Goal: Book appointment/travel/reservation

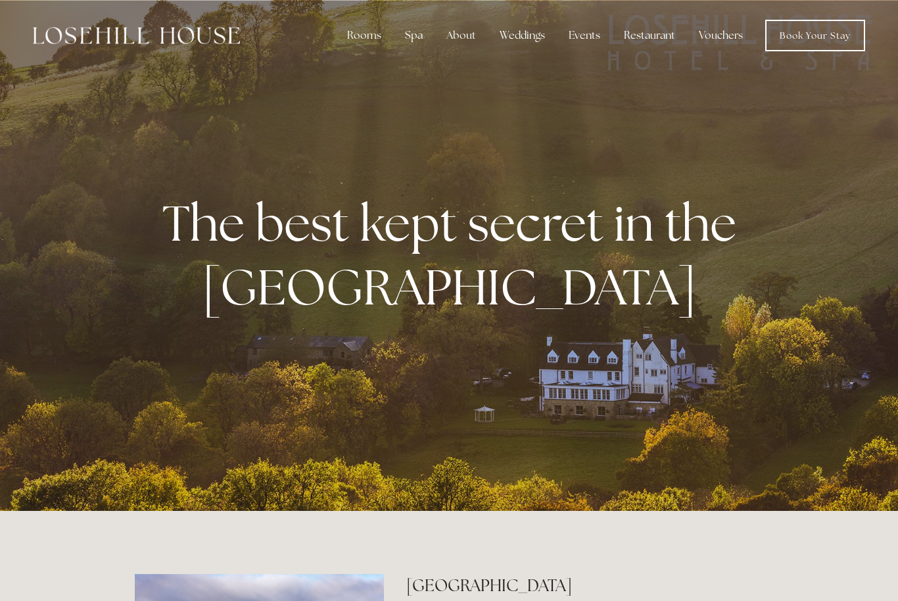
click at [415, 41] on div "Spa" at bounding box center [413, 35] width 39 height 26
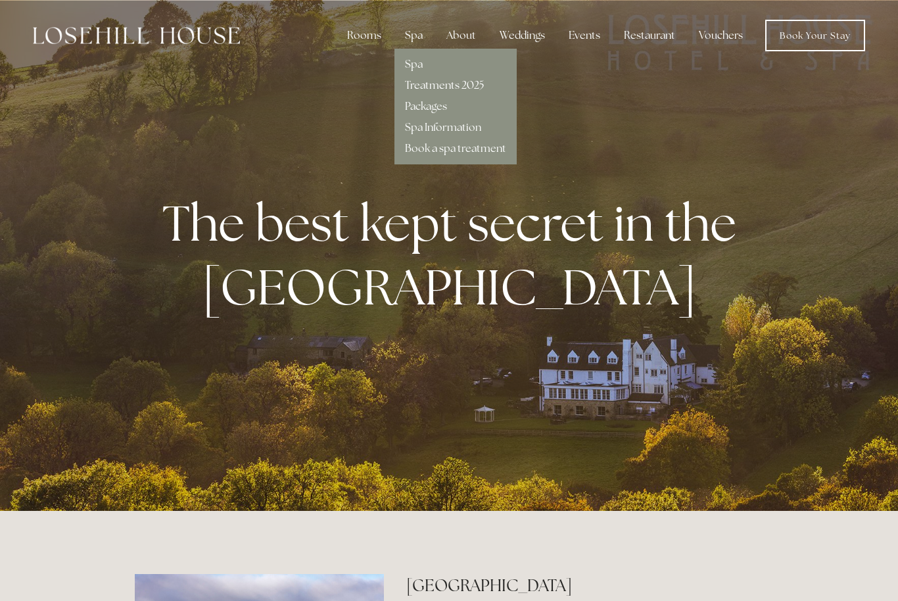
click at [471, 85] on link "Treatments 2025" at bounding box center [444, 85] width 79 height 14
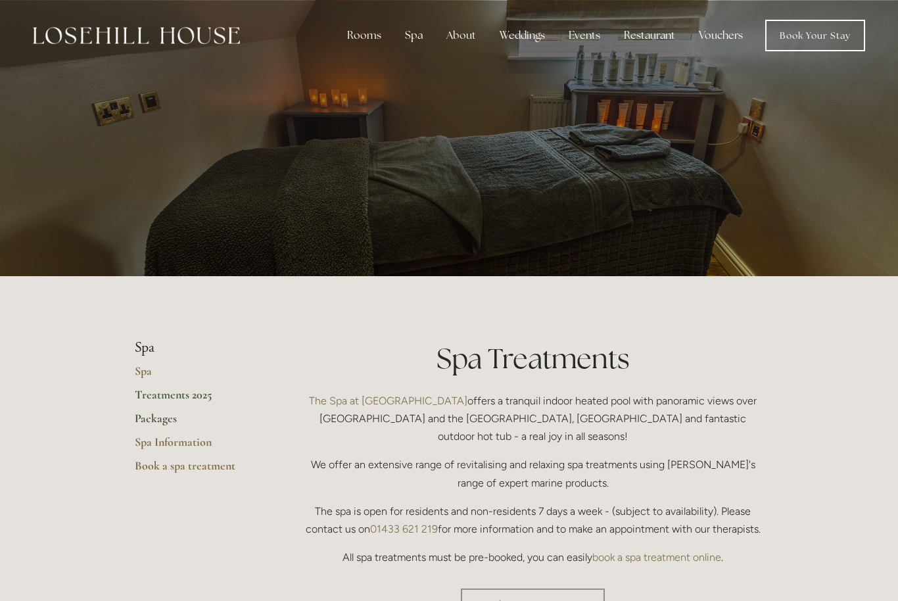
click at [156, 420] on link "Packages" at bounding box center [198, 423] width 126 height 24
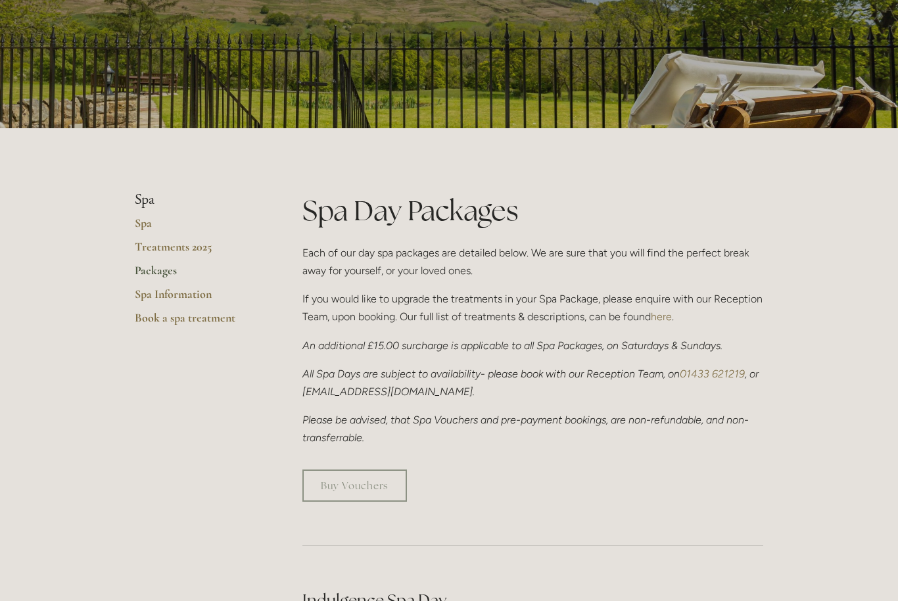
scroll to position [147, 0]
click at [185, 292] on link "Spa Information" at bounding box center [198, 299] width 126 height 24
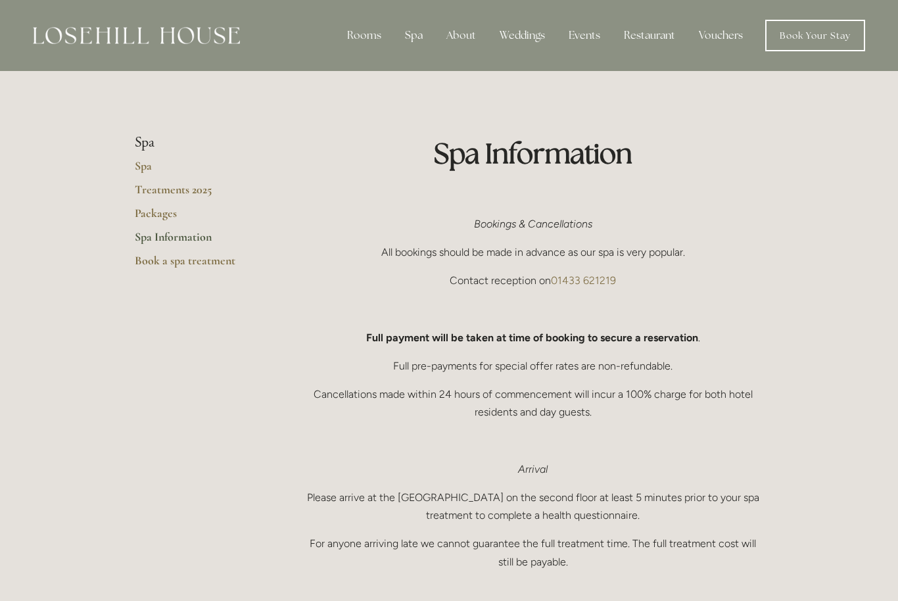
click at [185, 237] on link "Spa Information" at bounding box center [198, 241] width 126 height 24
click at [146, 168] on link "Spa" at bounding box center [198, 170] width 126 height 24
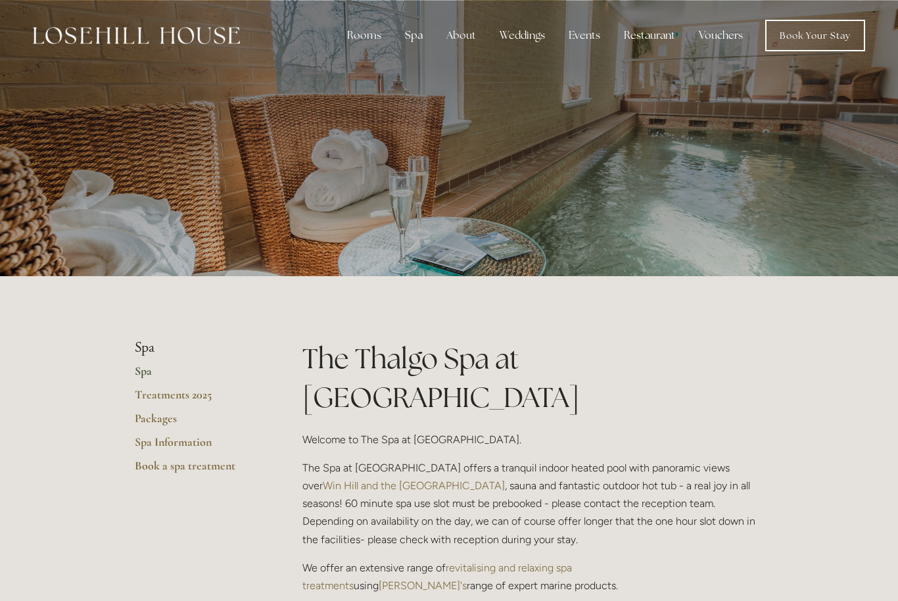
click at [646, 29] on div "Restaurant" at bounding box center [649, 35] width 72 height 26
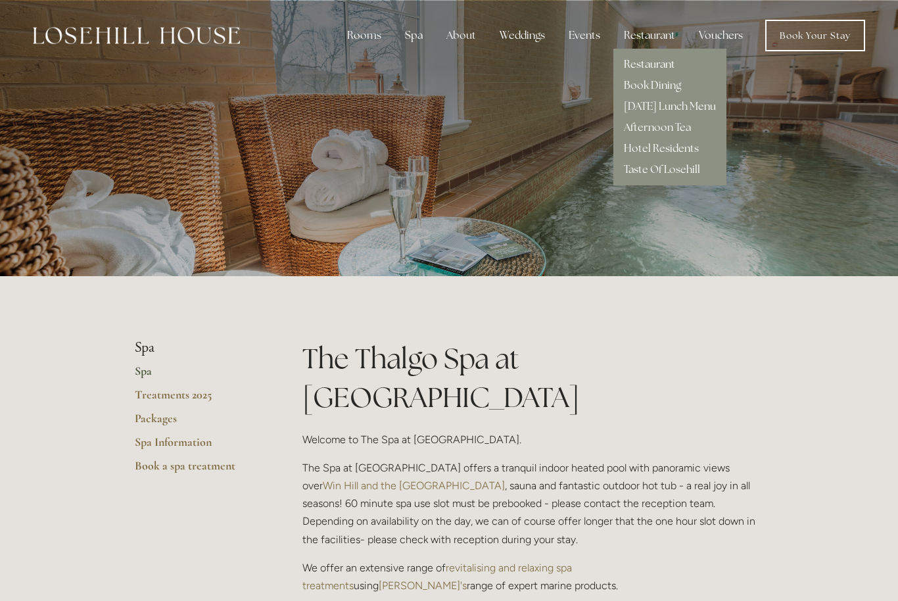
click at [654, 66] on link "Restaurant" at bounding box center [649, 64] width 51 height 14
click at [194, 397] on link "Treatments 2025" at bounding box center [198, 399] width 126 height 24
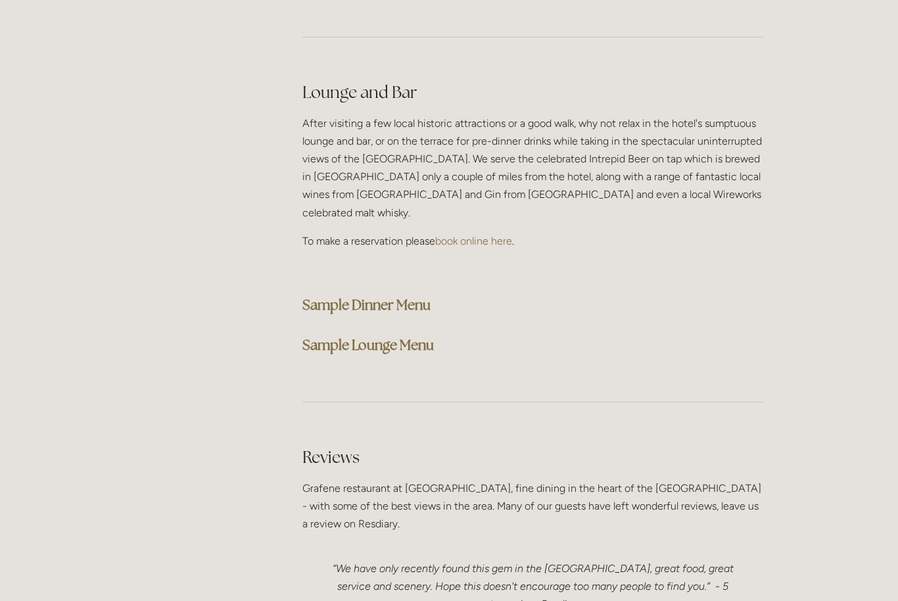
scroll to position [3279, 0]
click at [404, 336] on strong "Sample Lounge Menu" at bounding box center [367, 345] width 131 height 18
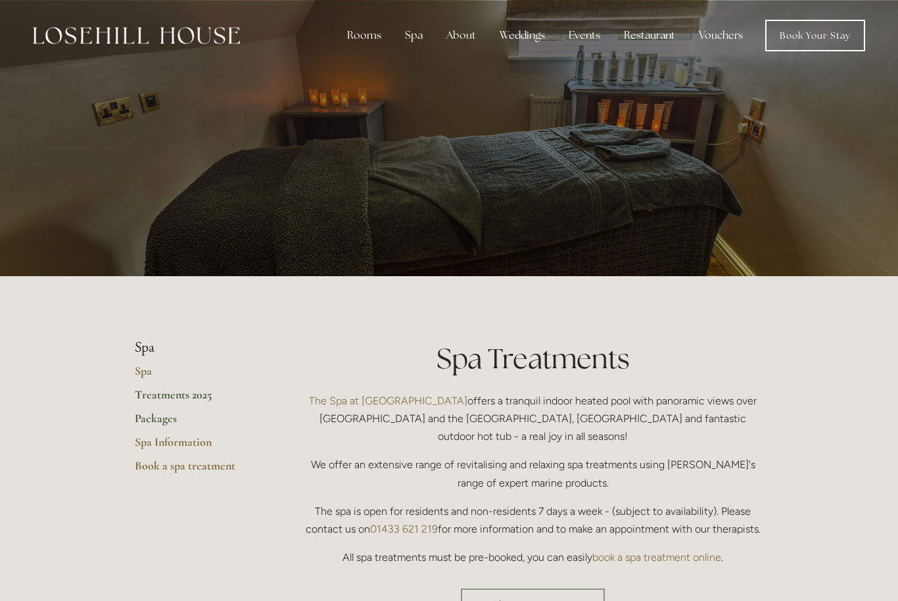
click at [162, 415] on link "Packages" at bounding box center [198, 423] width 126 height 24
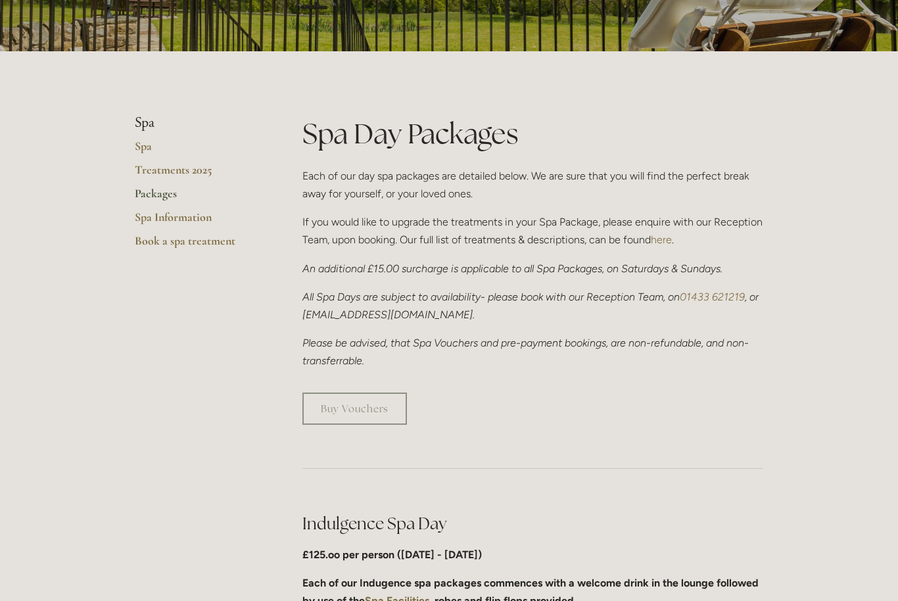
scroll to position [225, 0]
click at [154, 166] on link "Treatments 2025" at bounding box center [198, 174] width 126 height 24
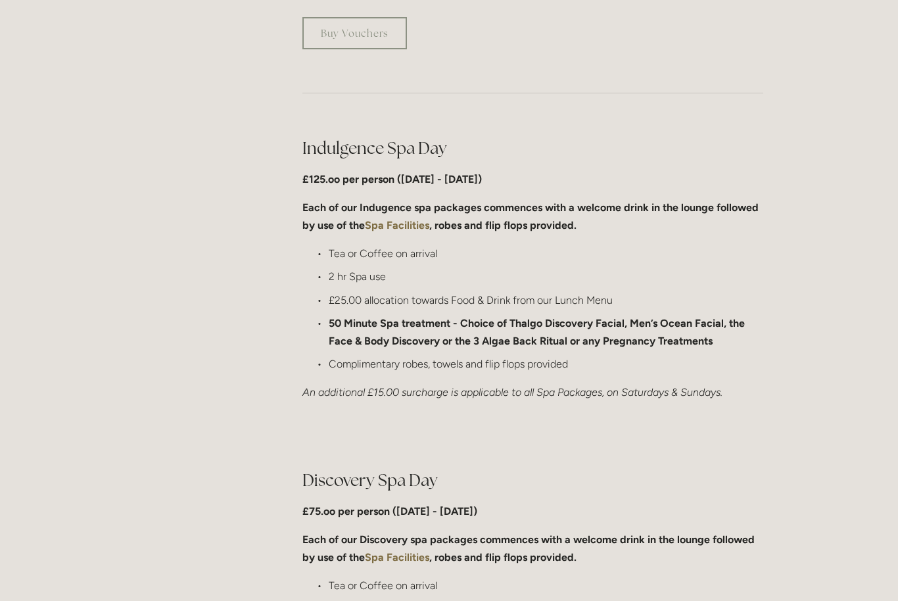
scroll to position [601, 0]
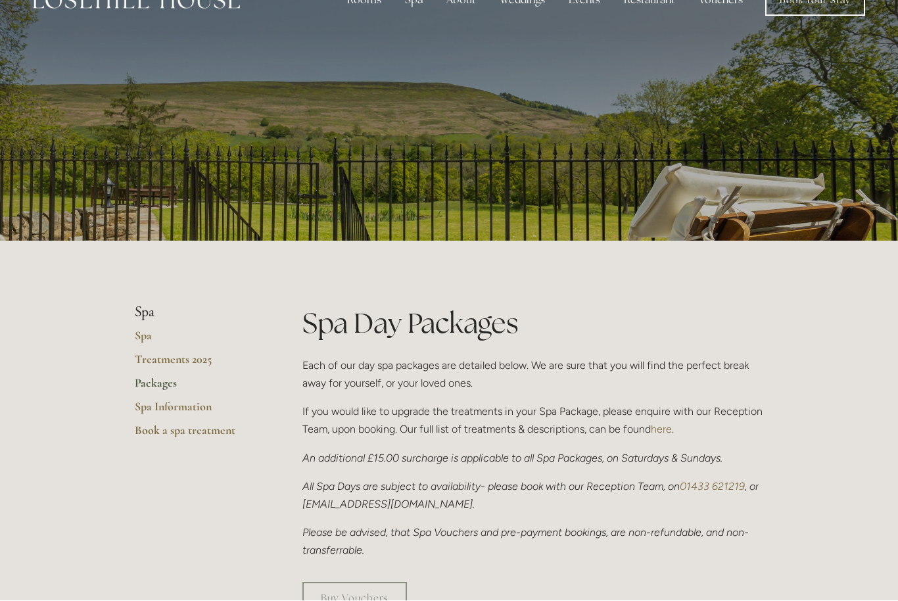
scroll to position [35, 0]
click at [158, 356] on link "Treatments 2025" at bounding box center [198, 364] width 126 height 24
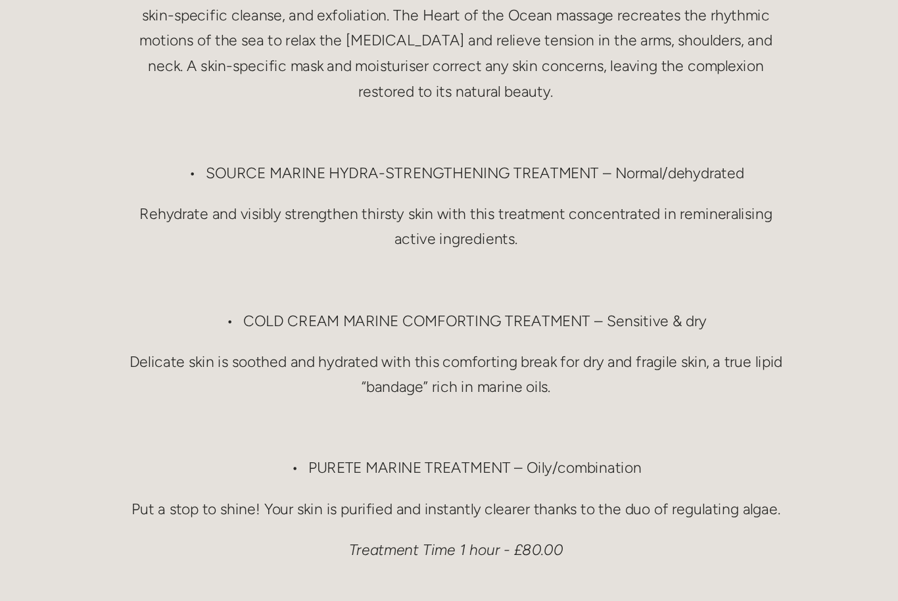
scroll to position [1305, 0]
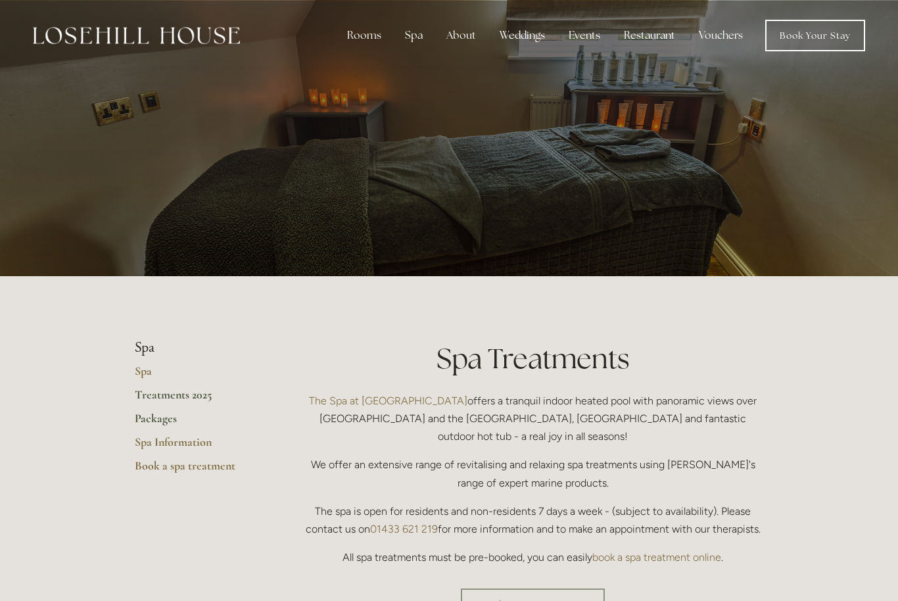
click at [145, 417] on link "Packages" at bounding box center [198, 423] width 126 height 24
click at [209, 473] on link "Book a spa treatment" at bounding box center [198, 470] width 126 height 24
click at [422, 37] on div "Spa" at bounding box center [413, 35] width 39 height 26
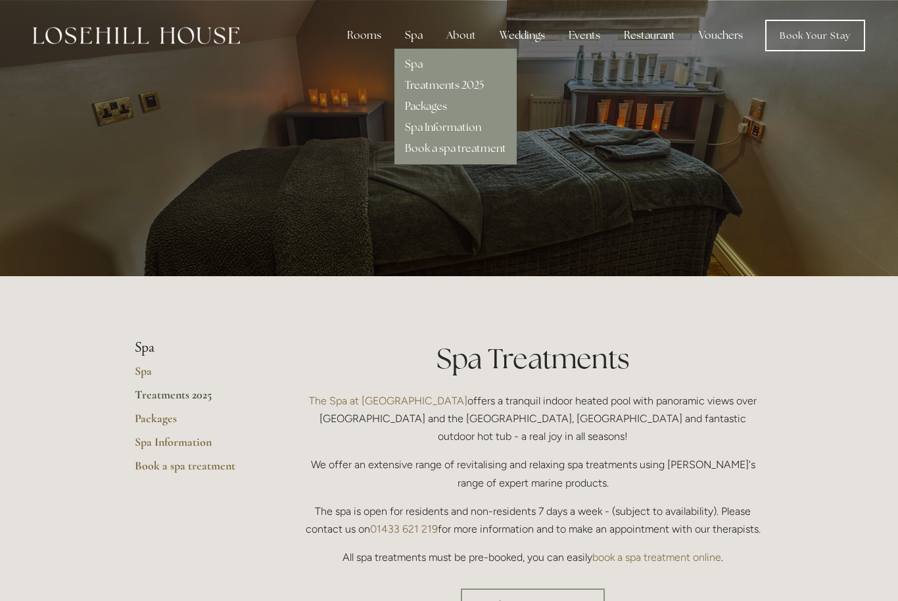
click at [429, 108] on link "Packages" at bounding box center [426, 106] width 42 height 14
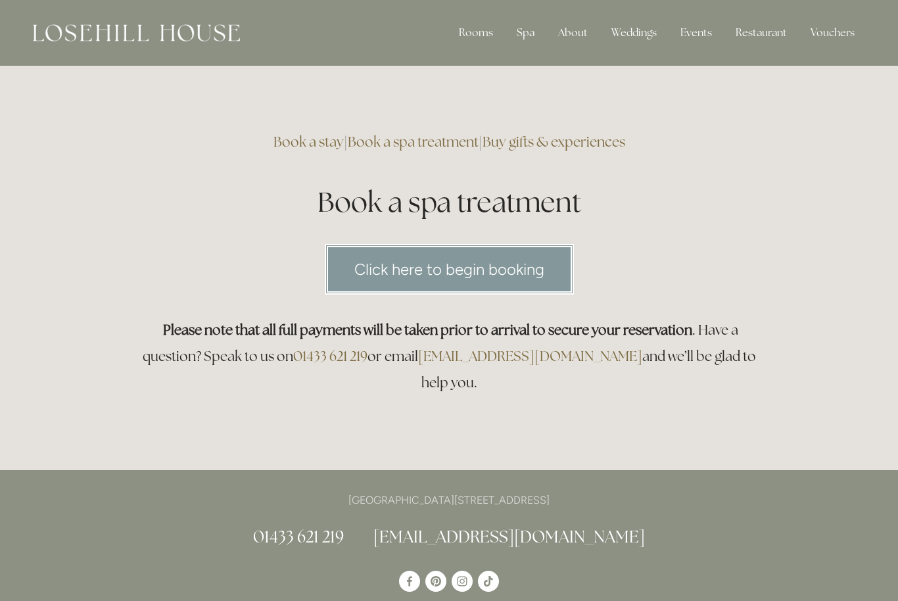
click at [484, 258] on link "Click here to begin booking" at bounding box center [449, 269] width 249 height 51
click at [429, 140] on link "Book a spa treatment" at bounding box center [413, 142] width 131 height 18
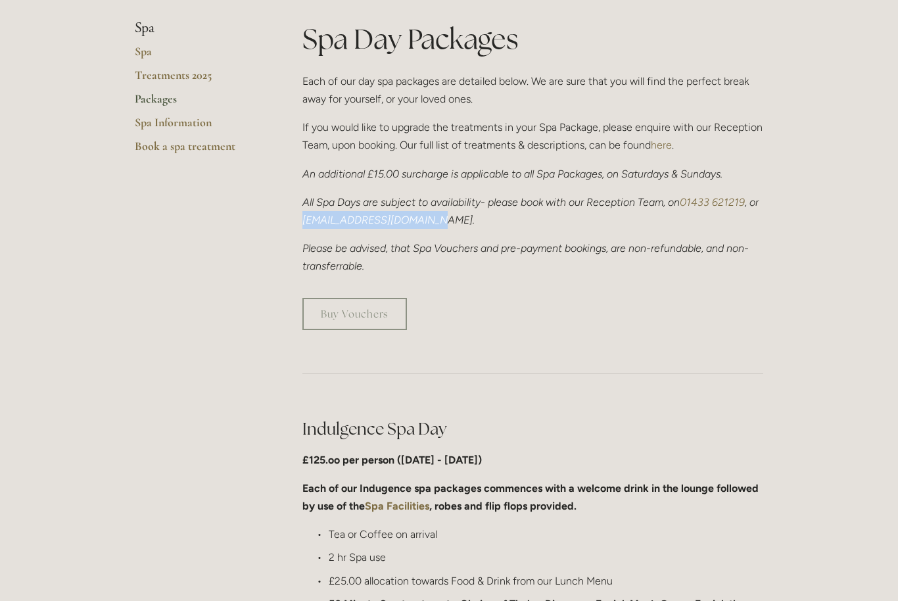
scroll to position [329, 0]
